Goal: Information Seeking & Learning: Learn about a topic

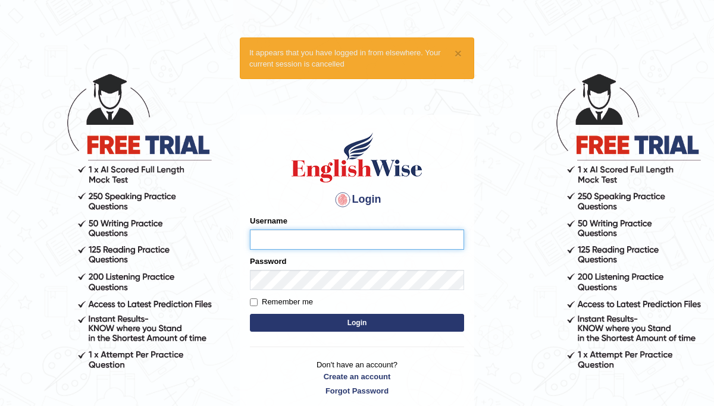
type input "PramishaK"
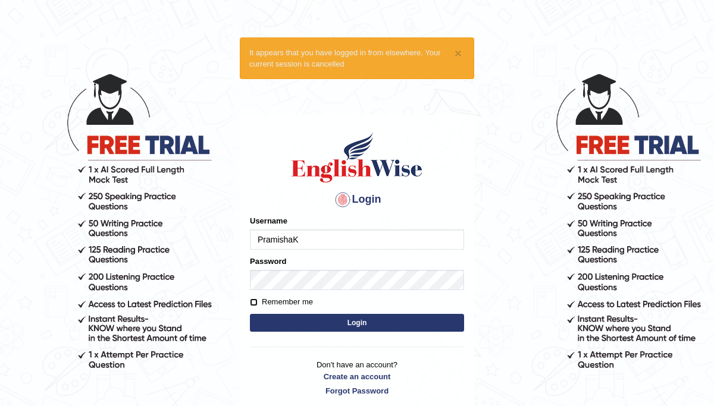
click at [254, 305] on input "Remember me" at bounding box center [254, 303] width 8 height 8
checkbox input "true"
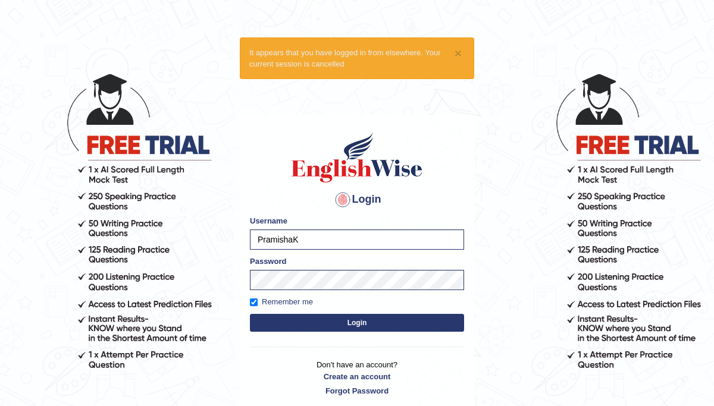
click at [297, 325] on button "Login" at bounding box center [357, 323] width 214 height 18
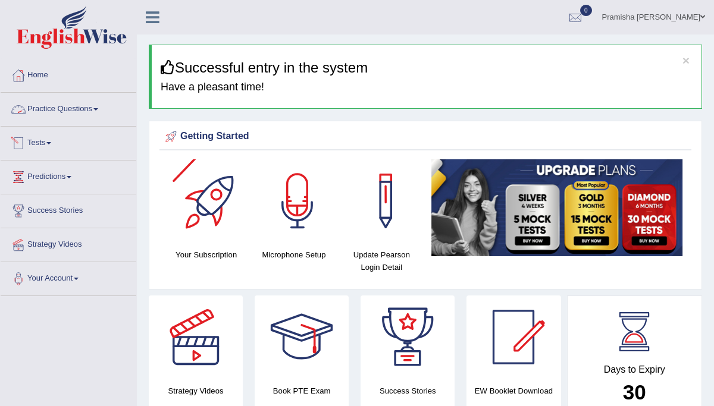
click at [104, 107] on link "Practice Questions" at bounding box center [69, 108] width 136 height 30
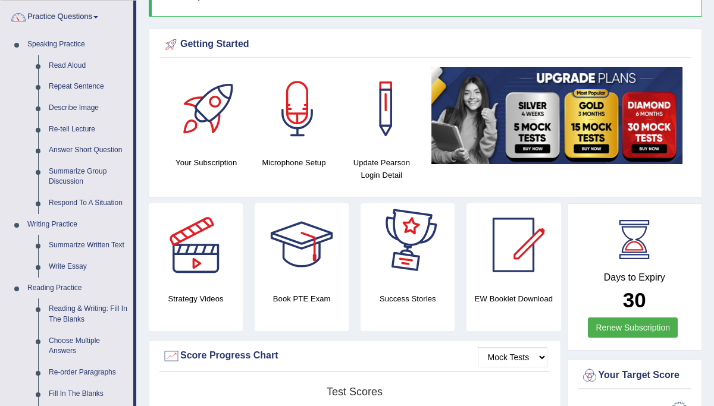
scroll to position [88, 0]
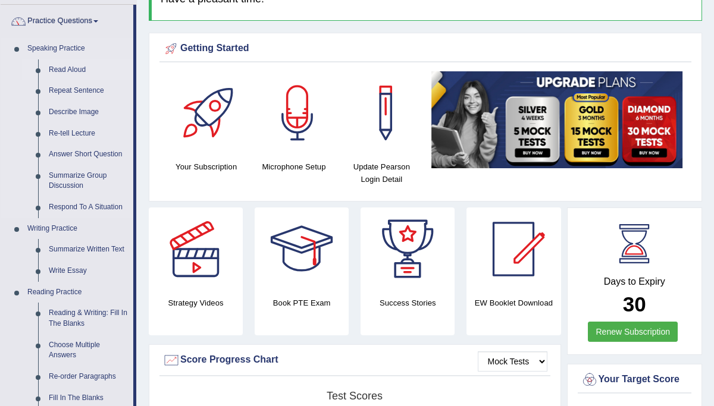
click at [68, 73] on link "Read Aloud" at bounding box center [88, 70] width 90 height 21
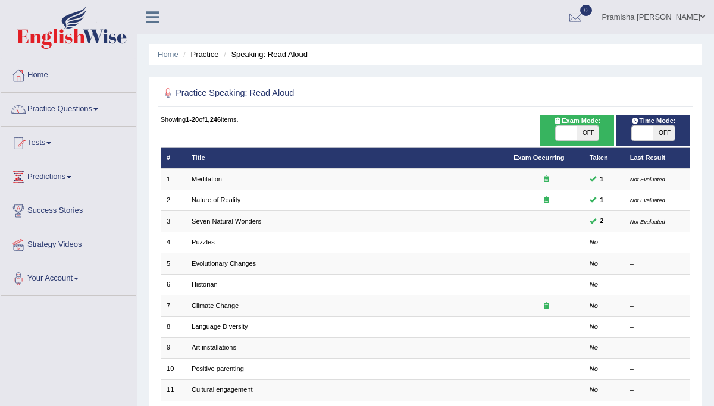
click at [98, 110] on span at bounding box center [95, 109] width 5 height 2
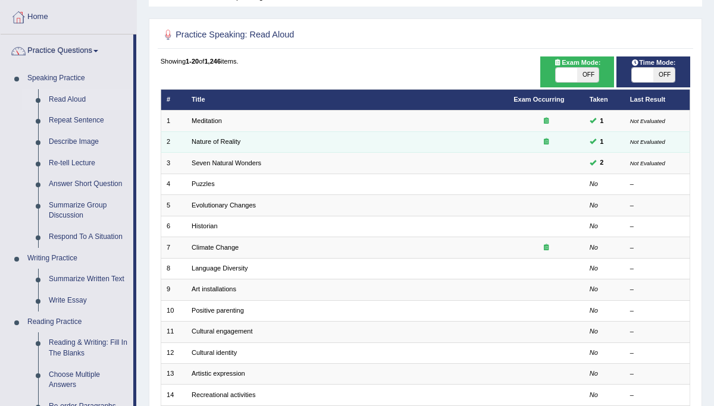
scroll to position [56, 0]
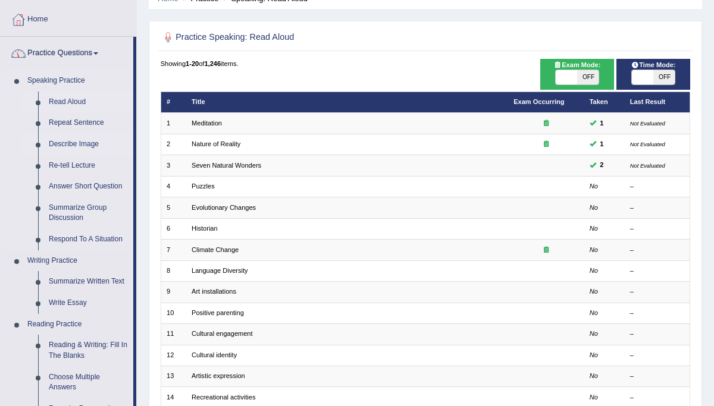
click at [92, 146] on link "Describe Image" at bounding box center [88, 144] width 90 height 21
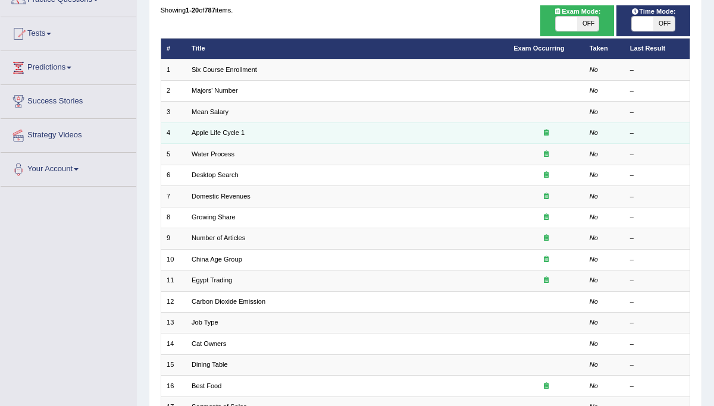
scroll to position [112, 0]
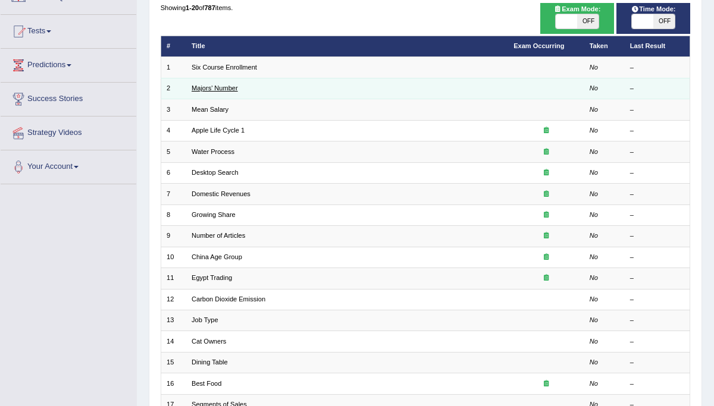
click at [213, 89] on link "Majors' Number" at bounding box center [215, 88] width 46 height 7
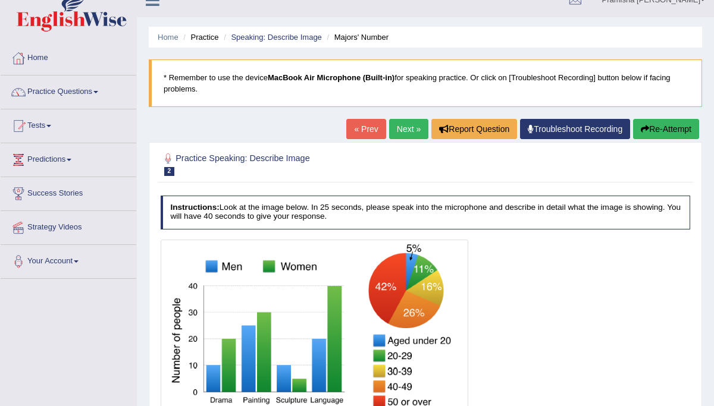
scroll to position [18, 0]
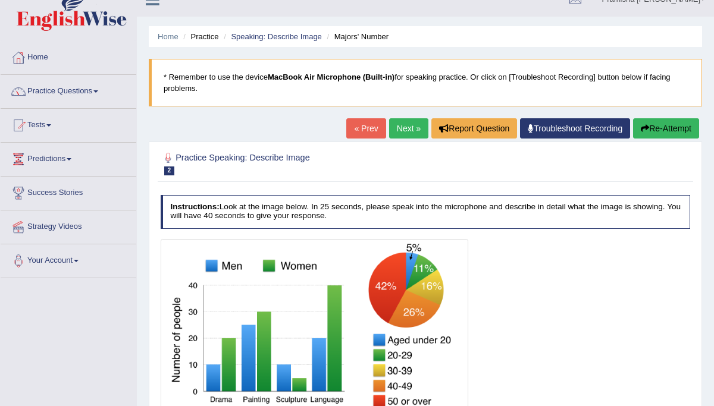
click at [401, 126] on link "Next »" at bounding box center [408, 128] width 39 height 20
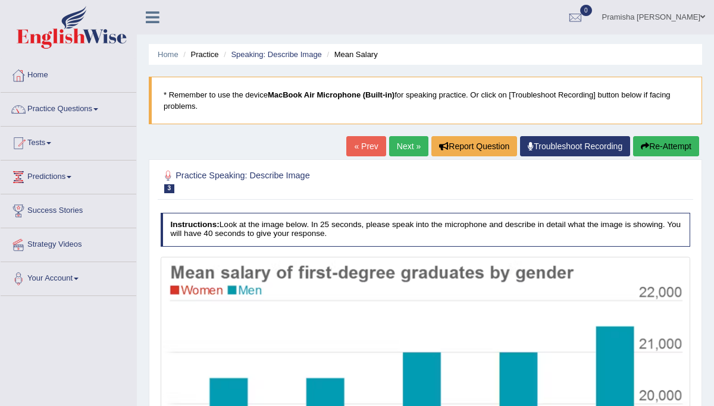
click at [410, 143] on link "Next »" at bounding box center [408, 146] width 39 height 20
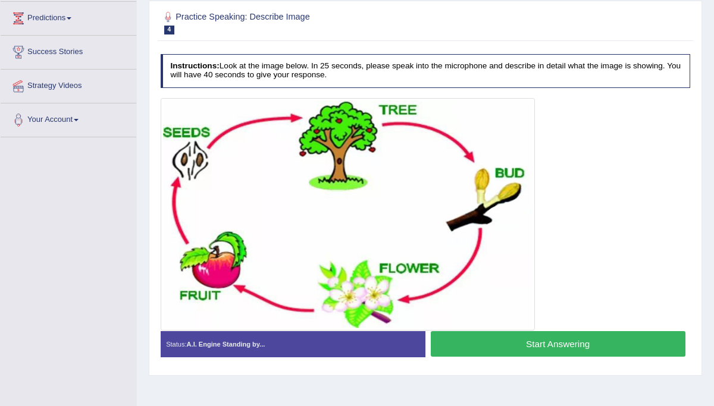
scroll to position [158, 0]
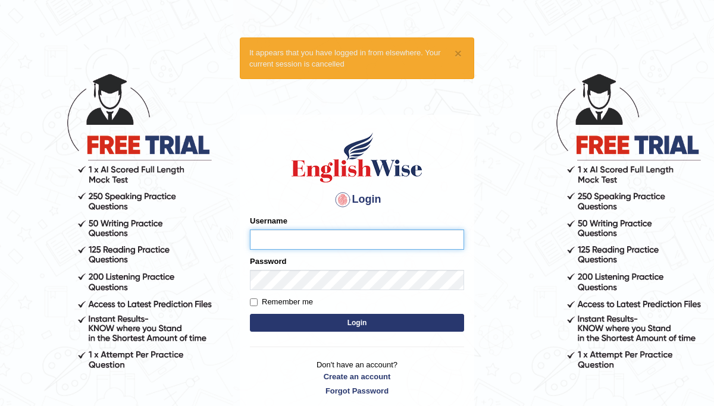
type input "PramishaK"
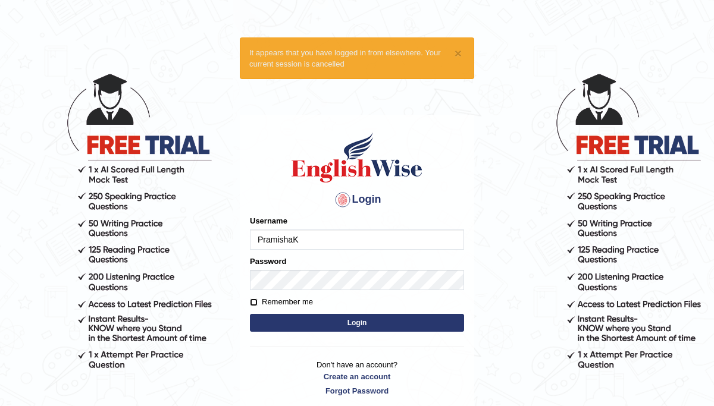
click at [257, 301] on input "Remember me" at bounding box center [254, 303] width 8 height 8
checkbox input "true"
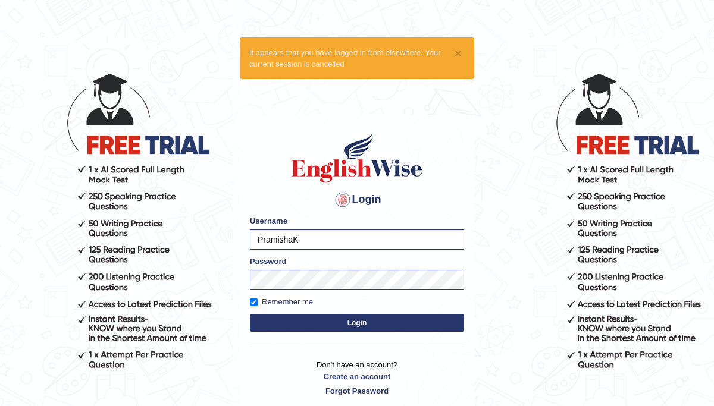
click at [279, 323] on button "Login" at bounding box center [357, 323] width 214 height 18
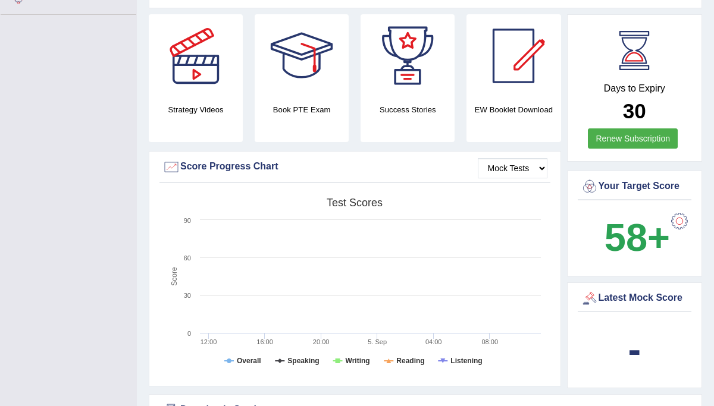
scroll to position [281, 0]
